Goal: Task Accomplishment & Management: Use online tool/utility

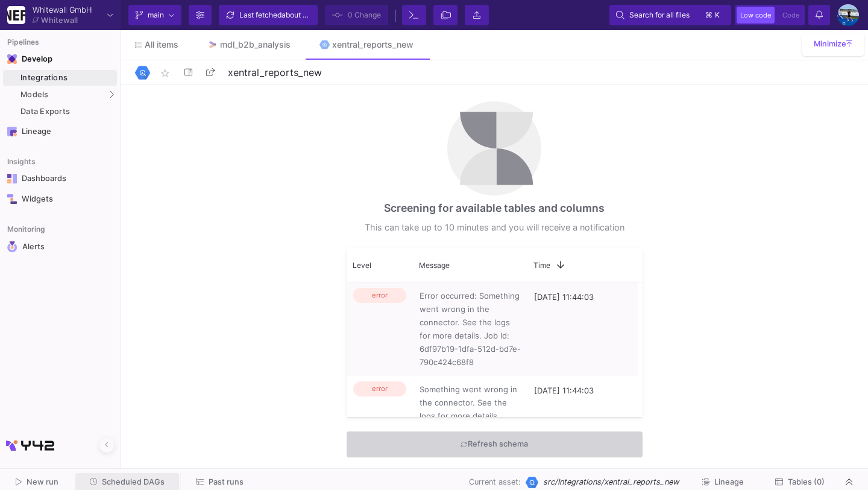
click at [154, 482] on span "Scheduled DAGs" at bounding box center [133, 481] width 63 height 9
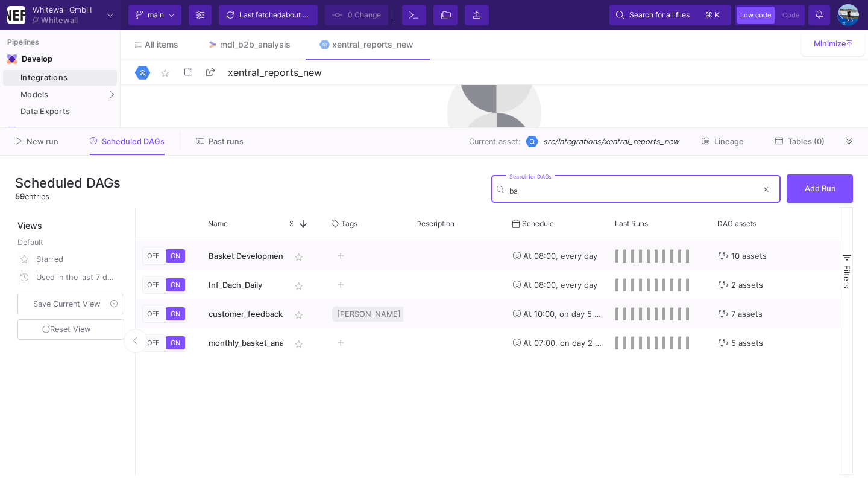
type input "b"
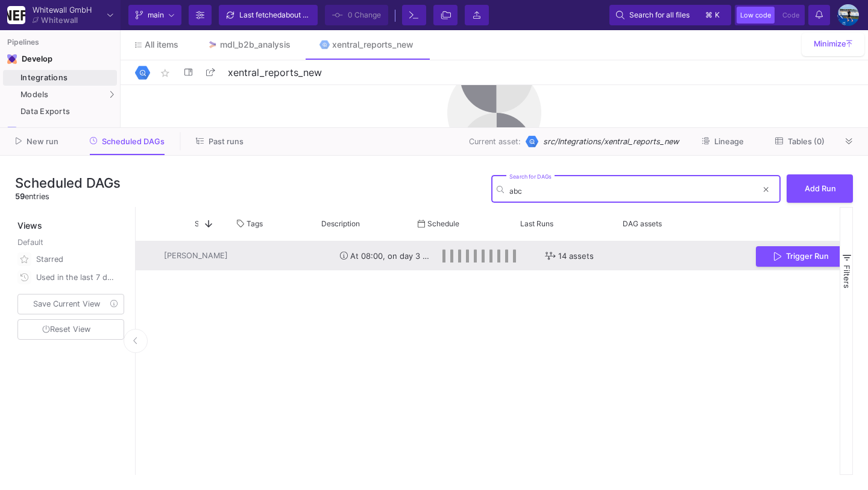
scroll to position [0, 220]
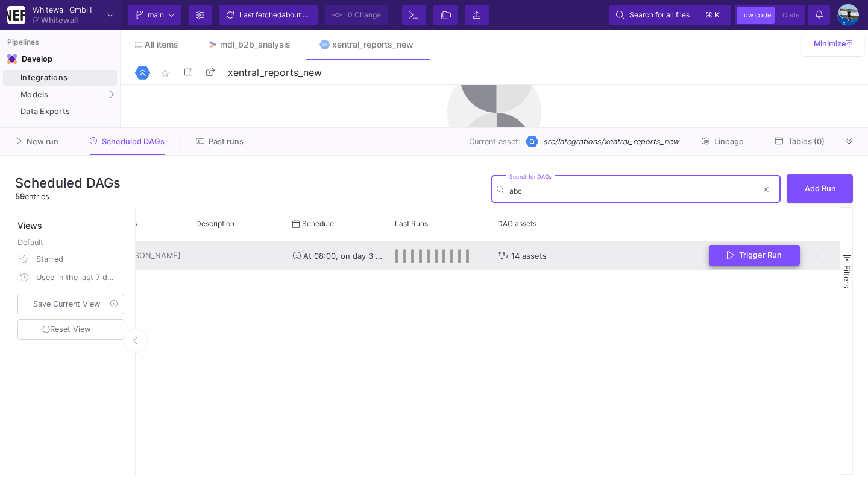
type input "abc"
click at [734, 251] on icon "Press SPACE to select this row." at bounding box center [730, 255] width 7 height 10
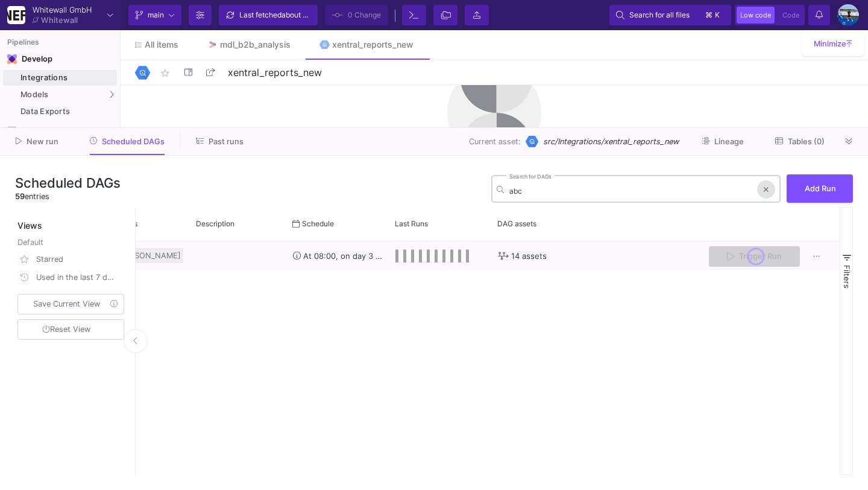
click at [767, 191] on icon at bounding box center [766, 189] width 5 height 7
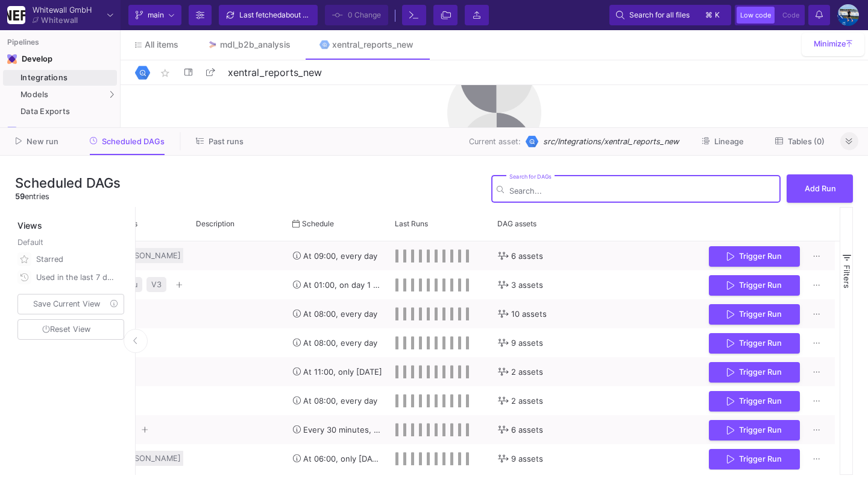
click at [852, 143] on icon at bounding box center [849, 142] width 7 height 8
